Goal: Transaction & Acquisition: Download file/media

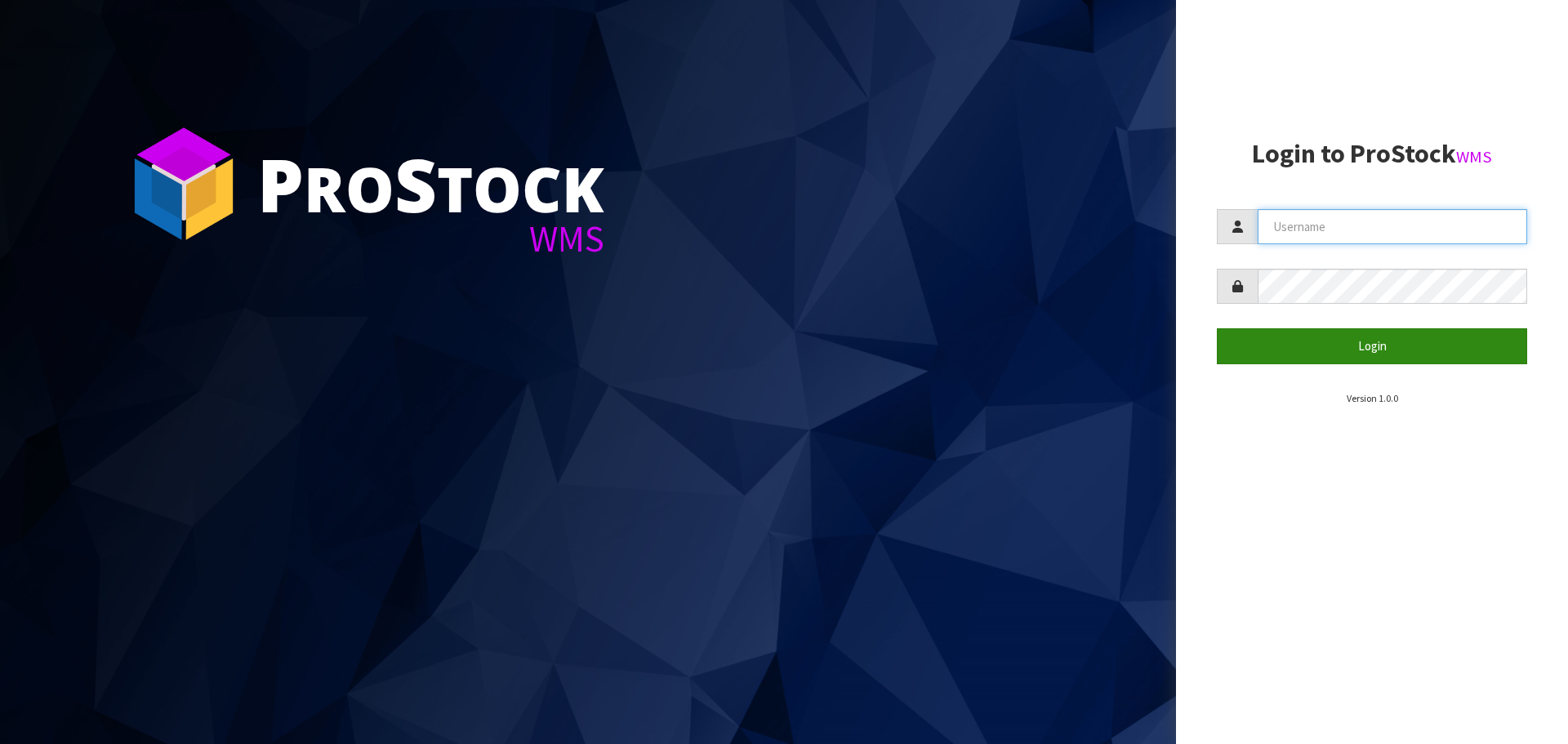
type input "[PERSON_NAME][EMAIL_ADDRESS][PERSON_NAME][DOMAIN_NAME]"
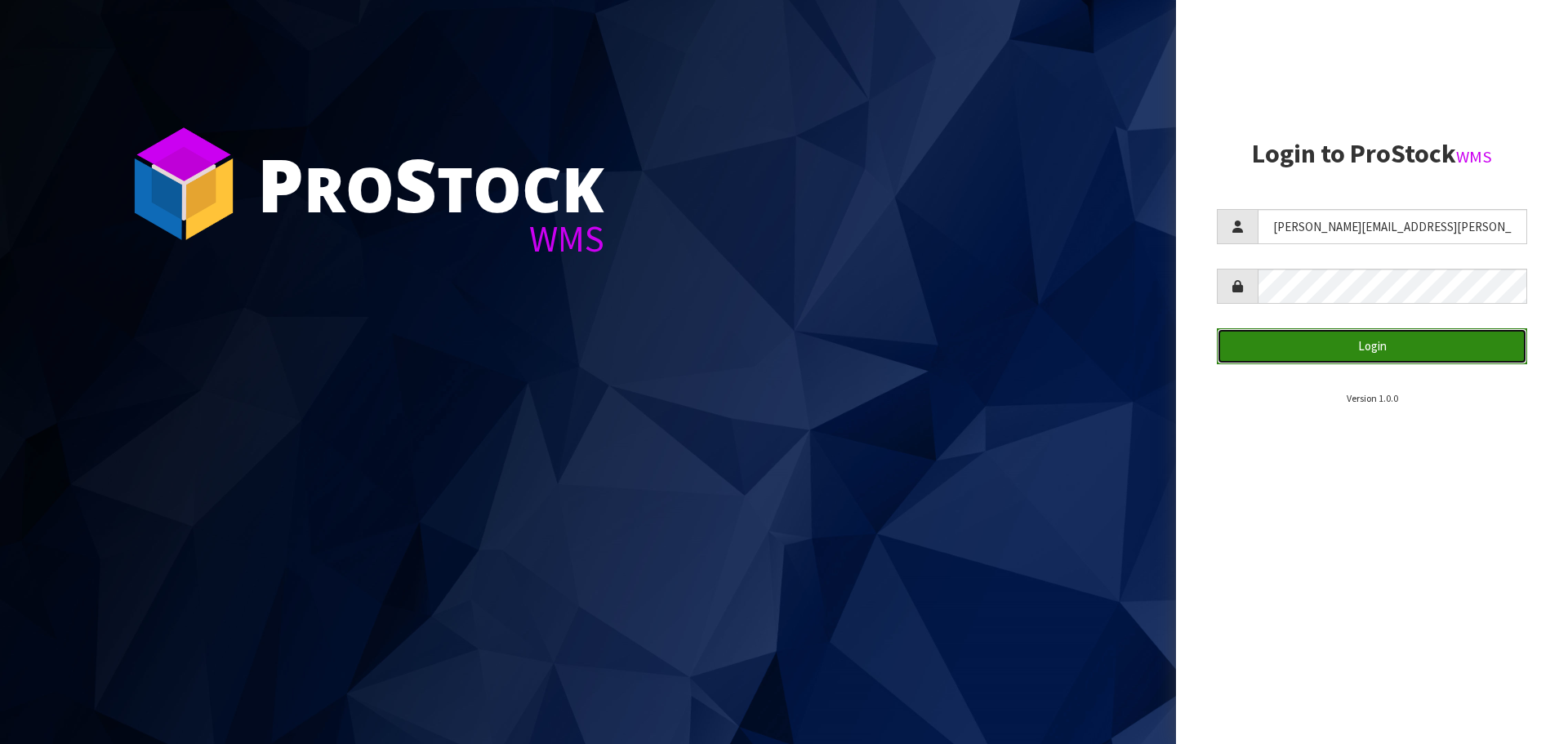
click at [1358, 345] on button "Login" at bounding box center [1372, 346] width 310 height 35
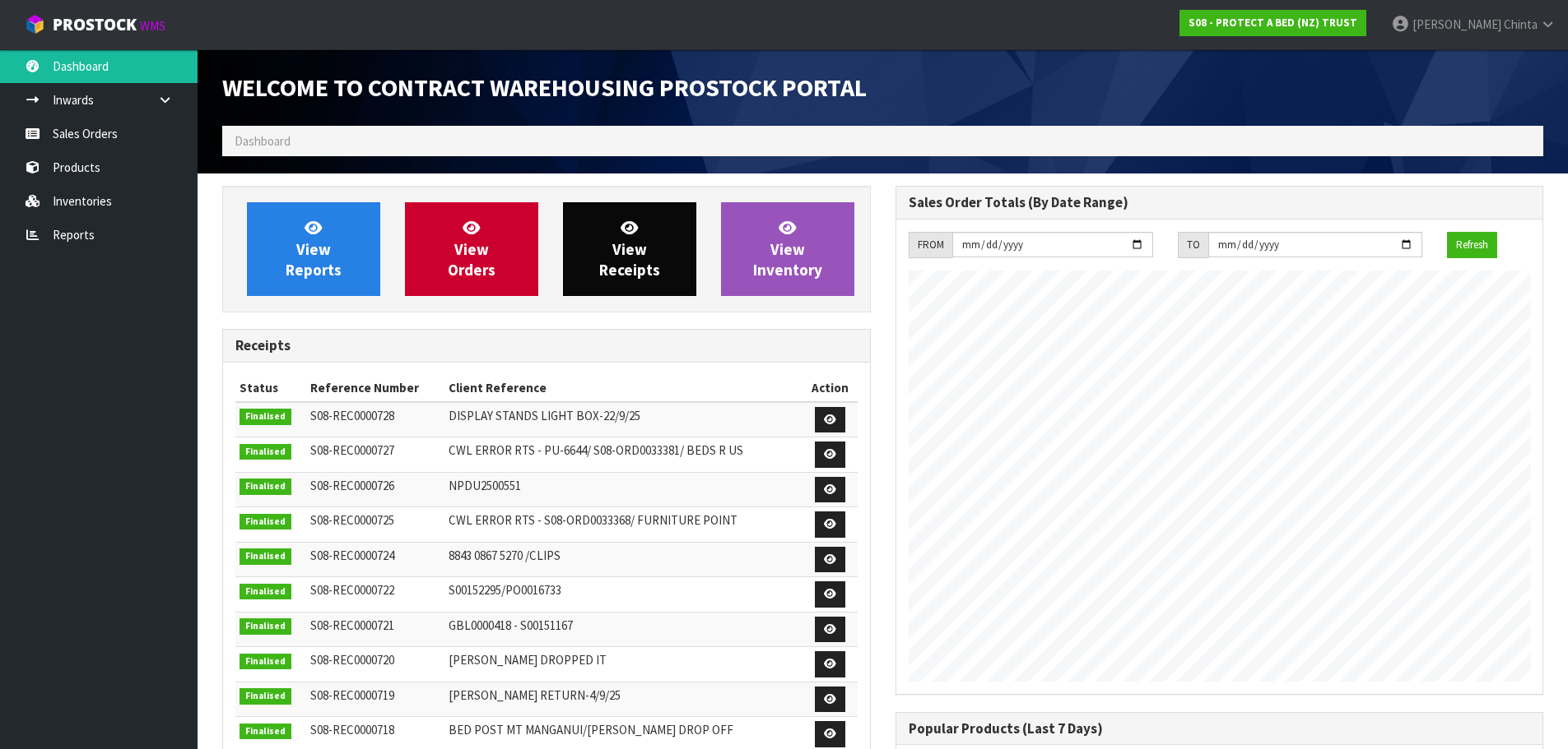
scroll to position [912, 672]
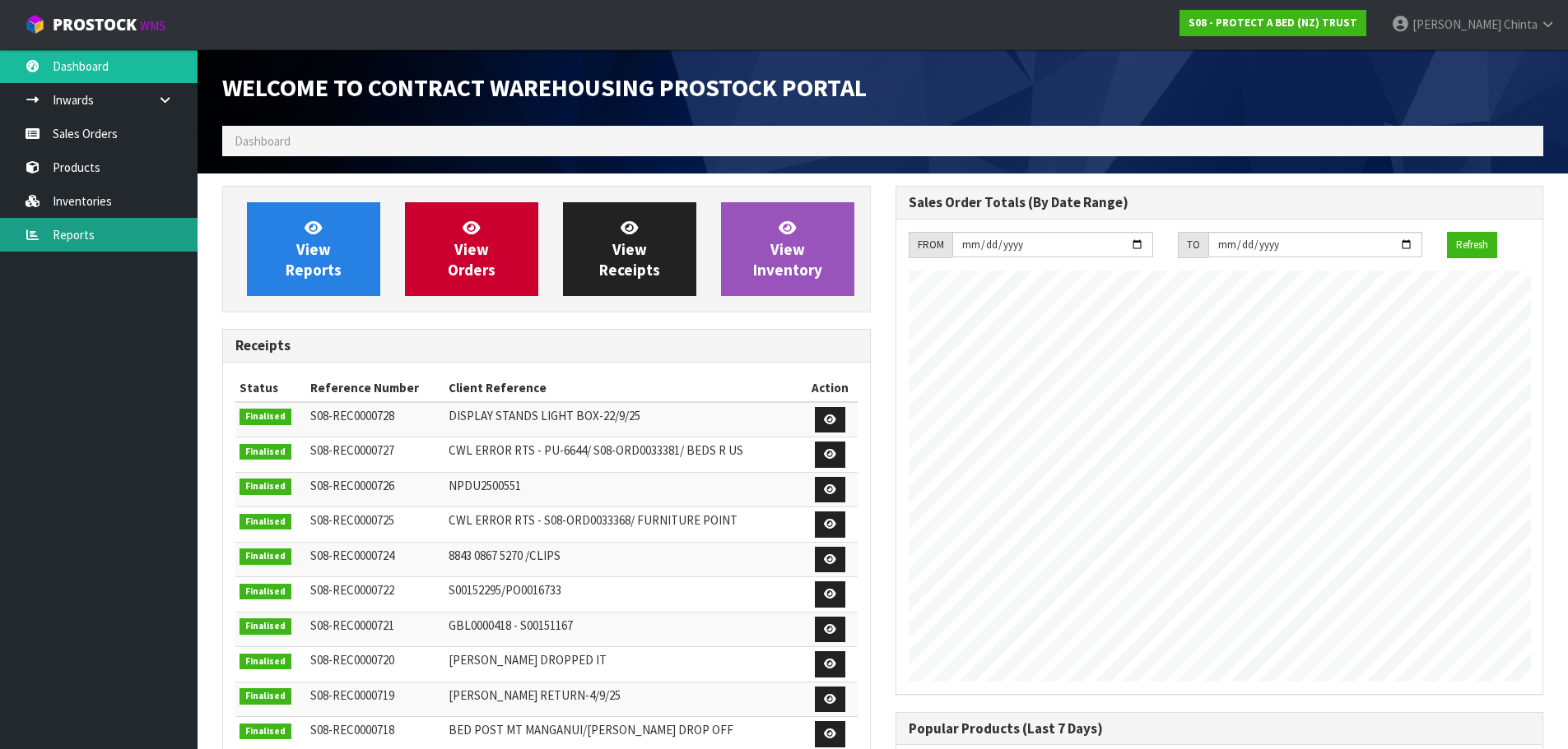
click at [78, 238] on link "Reports" at bounding box center [99, 235] width 198 height 34
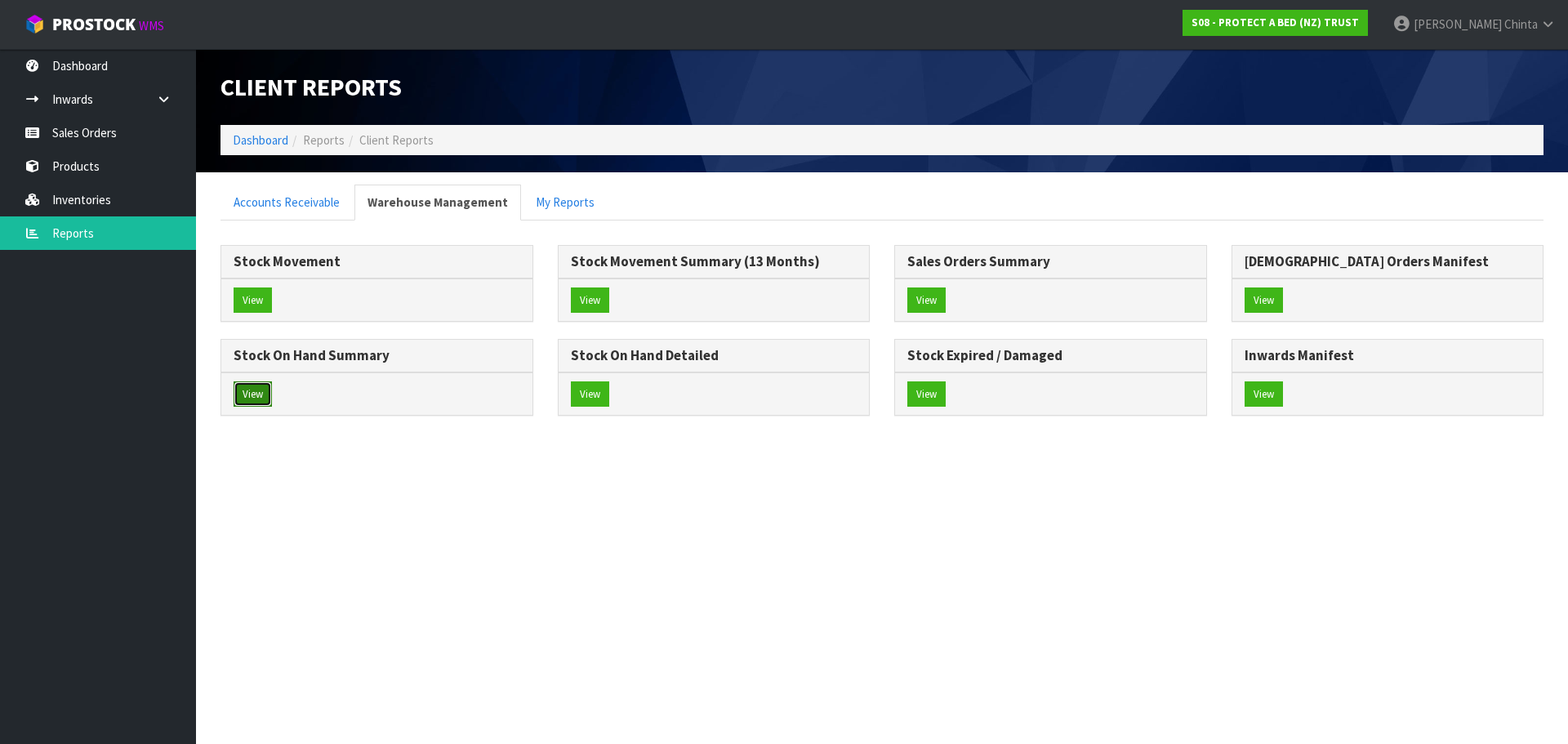
click at [258, 401] on button "View" at bounding box center [252, 395] width 38 height 27
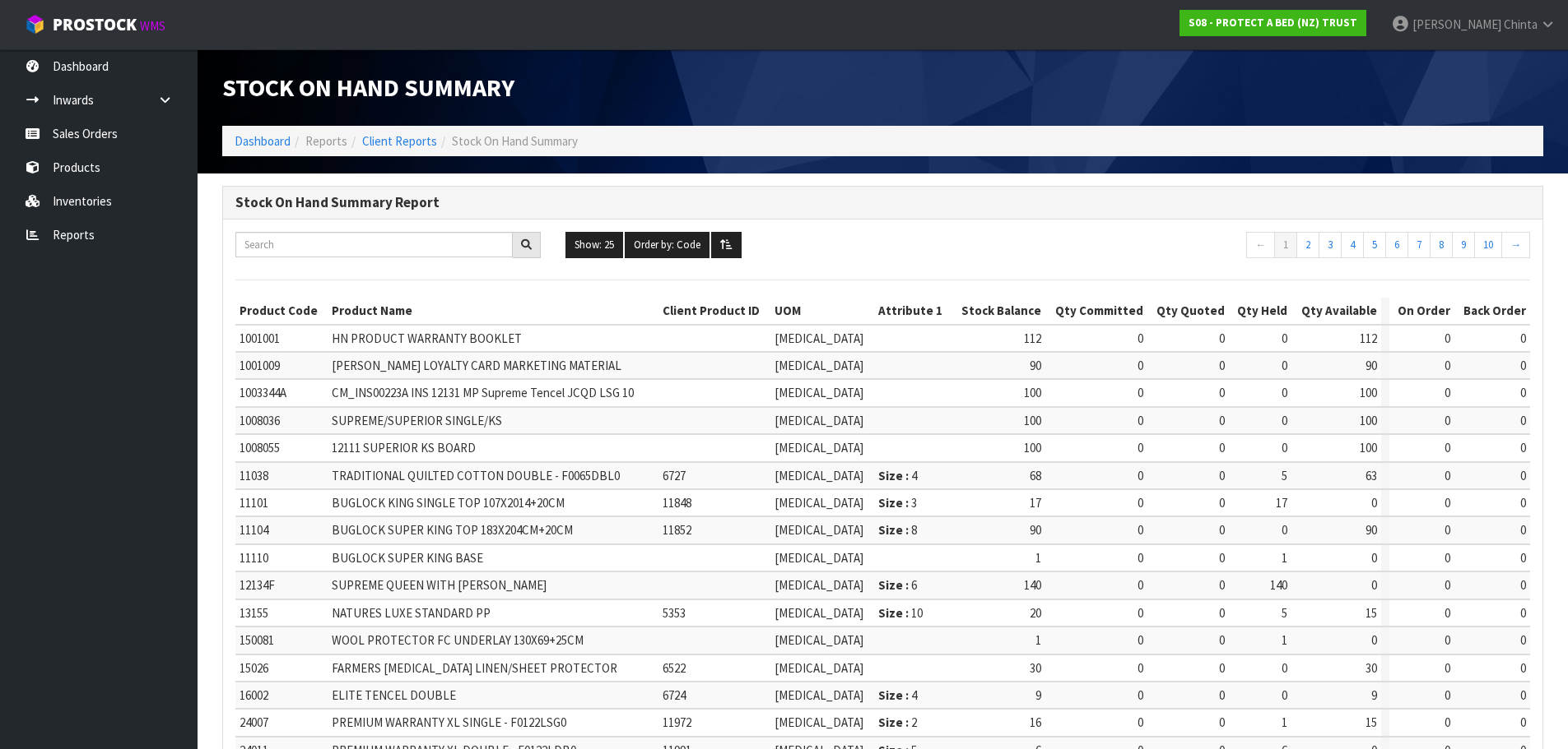
scroll to position [391, 0]
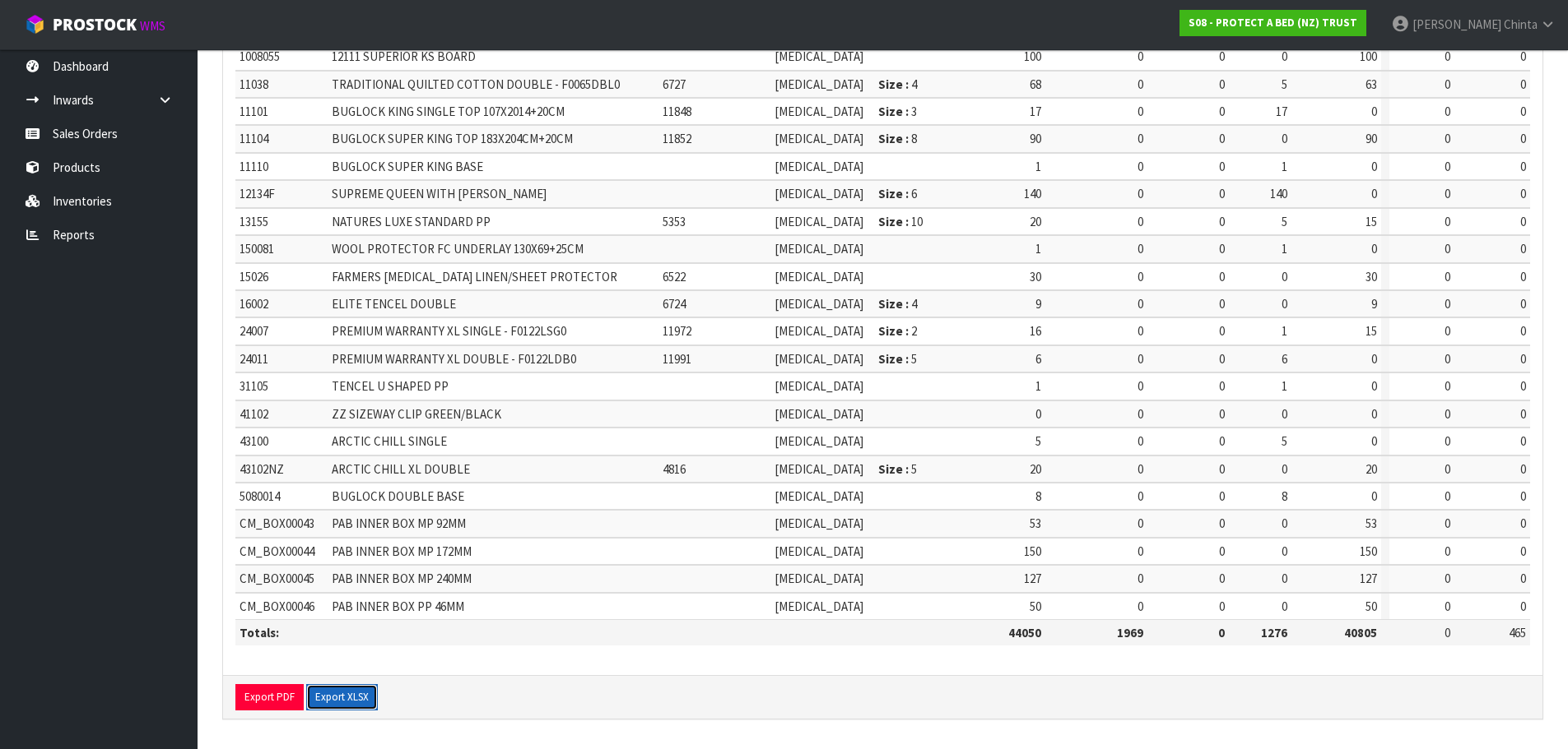
click at [346, 699] on button "Export XLSX" at bounding box center [342, 698] width 71 height 27
